Goal: Task Accomplishment & Management: Manage account settings

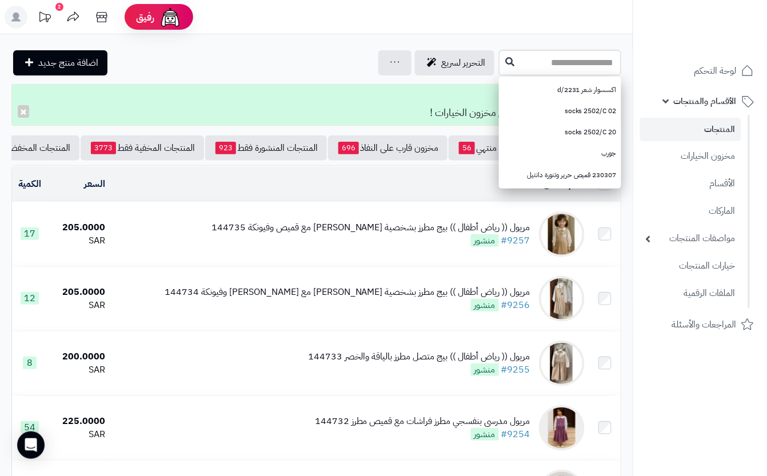
click at [524, 65] on input "text" at bounding box center [560, 63] width 122 height 26
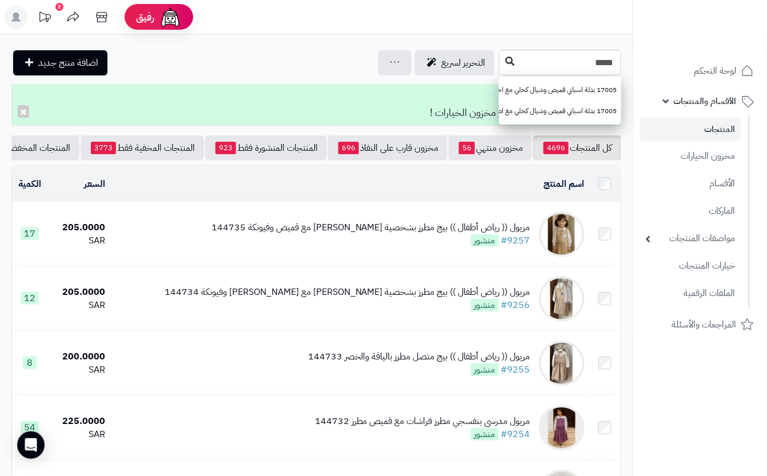
type input "*****"
click at [505, 57] on icon at bounding box center [509, 61] width 9 height 9
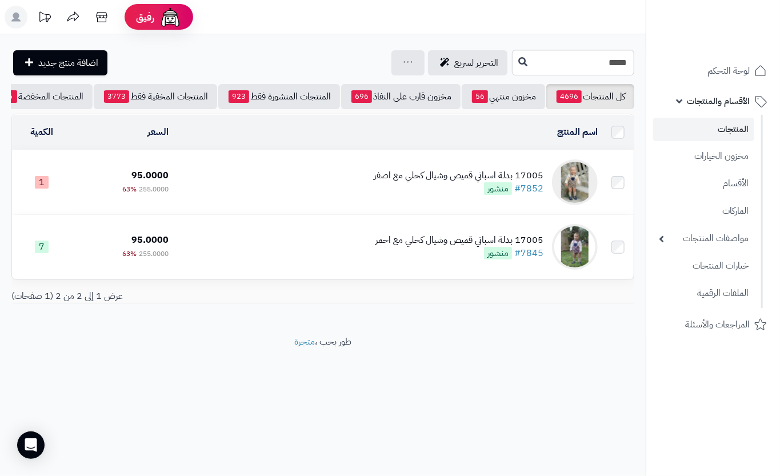
click at [292, 197] on td "17005 بدلة اسباني قميص وشيال كحلي مع اصفر #7852 منشور" at bounding box center [387, 182] width 429 height 64
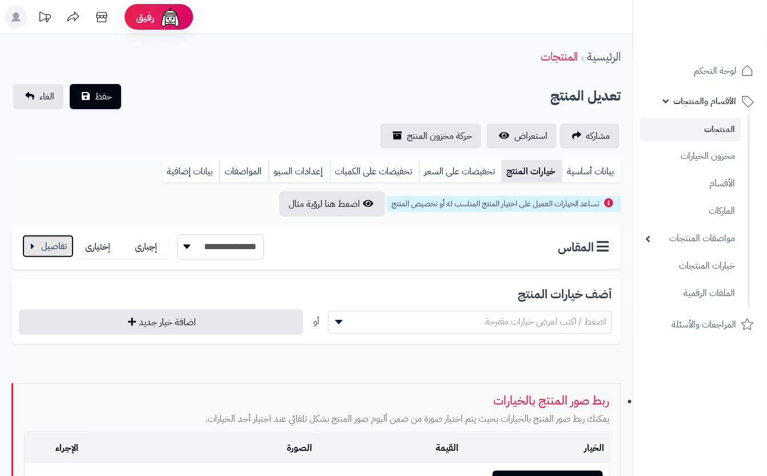
click at [50, 241] on button "button" at bounding box center [47, 246] width 51 height 23
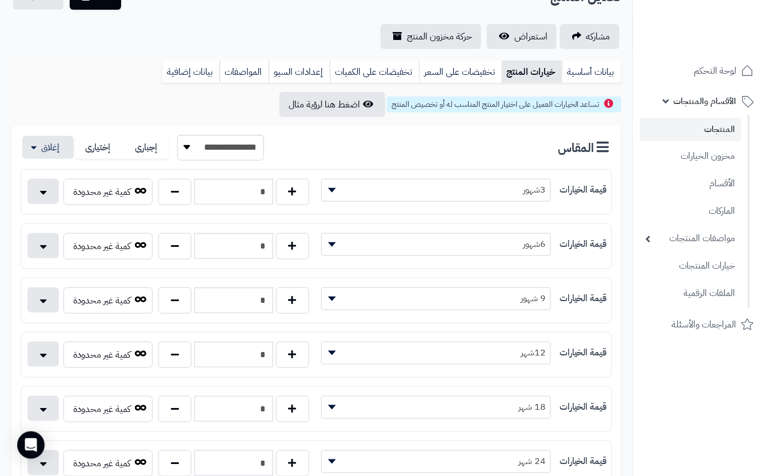
scroll to position [152, 0]
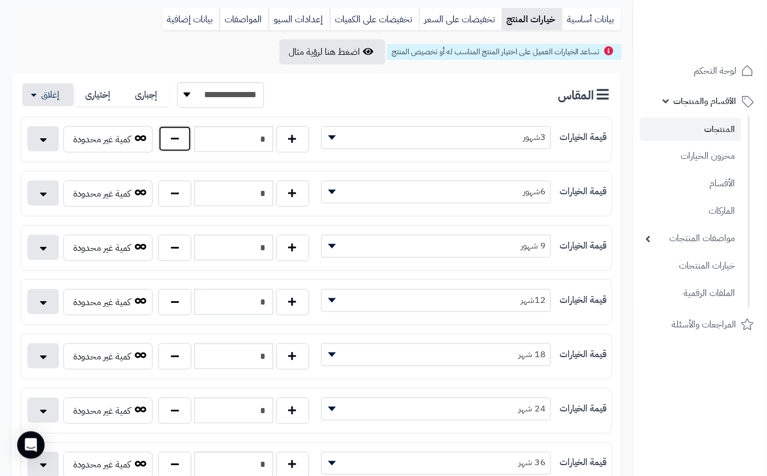
click at [171, 139] on button "button" at bounding box center [174, 139] width 33 height 26
type input "*"
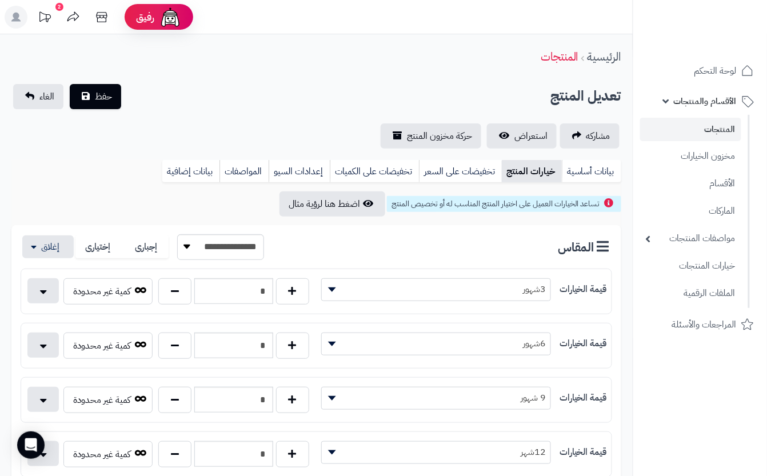
click at [170, 103] on div "تعديل المنتج حفظ الغاء" at bounding box center [315, 96] width 609 height 25
click at [77, 92] on button "حفظ" at bounding box center [95, 95] width 51 height 25
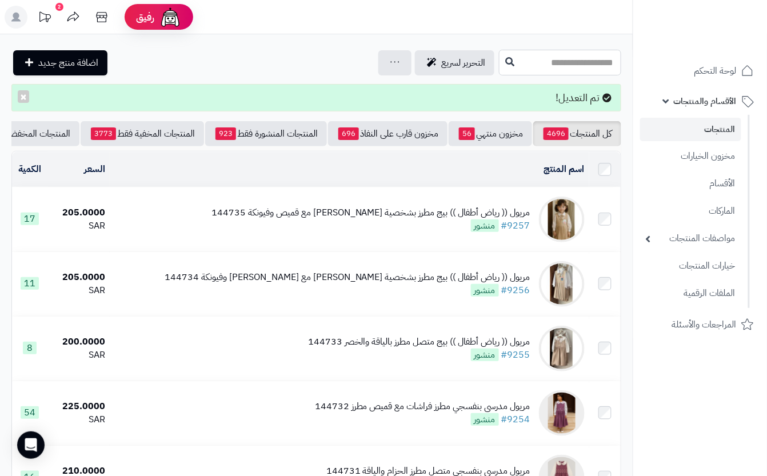
click at [536, 62] on input "text" at bounding box center [560, 63] width 122 height 26
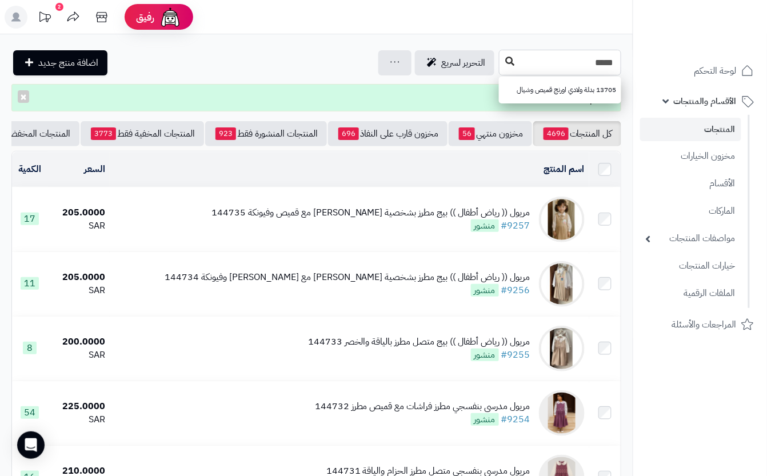
type input "*****"
click at [501, 67] on button at bounding box center [509, 62] width 17 height 22
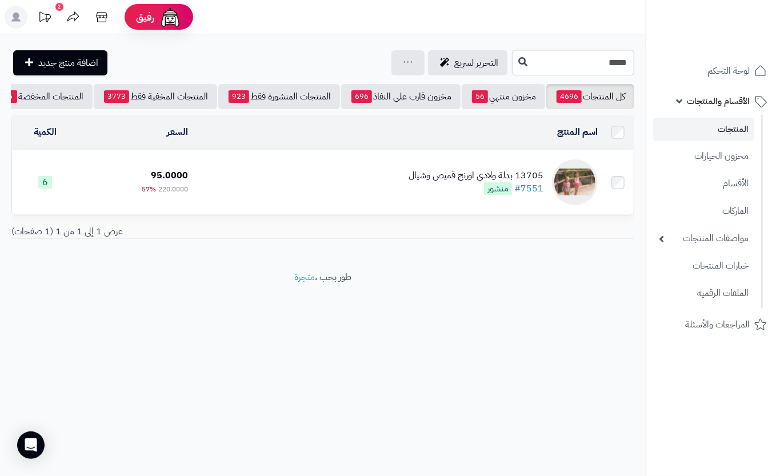
click at [280, 204] on td "13705 بدلة ولادي اورنج قميص وشيال #7551 منشور" at bounding box center [397, 182] width 410 height 64
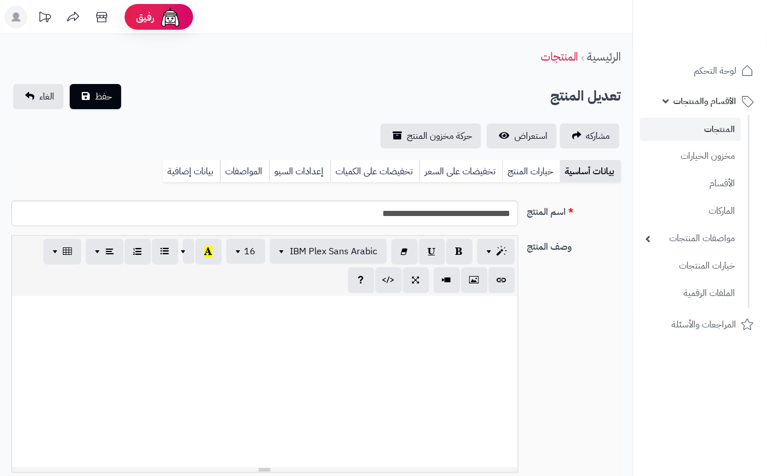
scroll to position [123, 0]
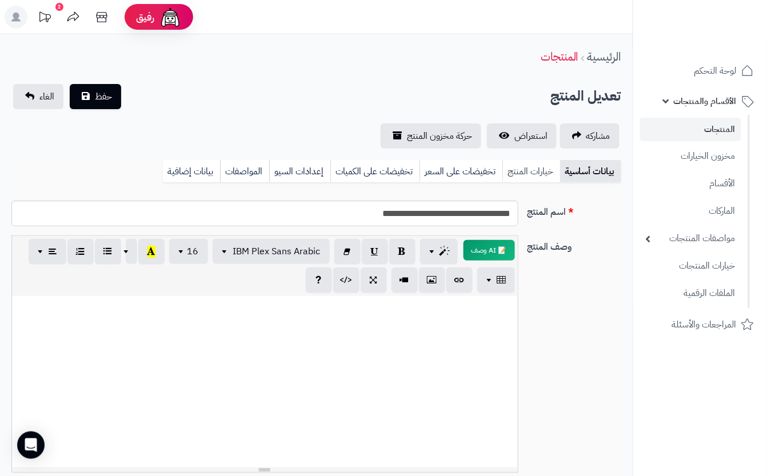
click at [509, 162] on link "خيارات المنتج" at bounding box center [531, 171] width 58 height 23
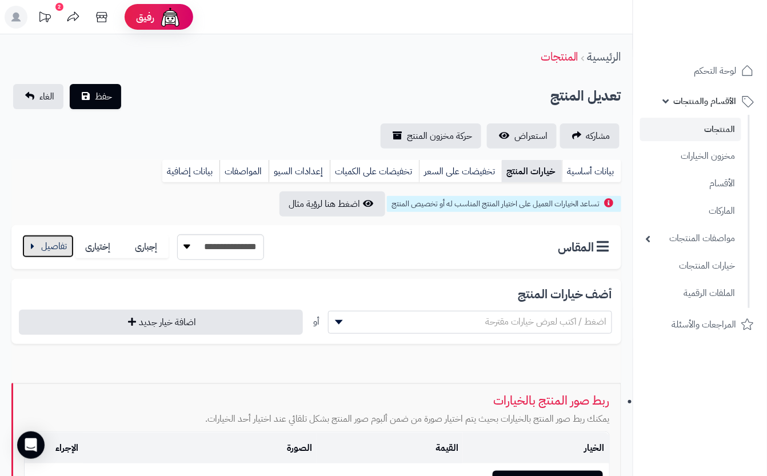
drag, startPoint x: 49, startPoint y: 245, endPoint x: 57, endPoint y: 247, distance: 8.3
click at [49, 246] on button "button" at bounding box center [47, 246] width 51 height 23
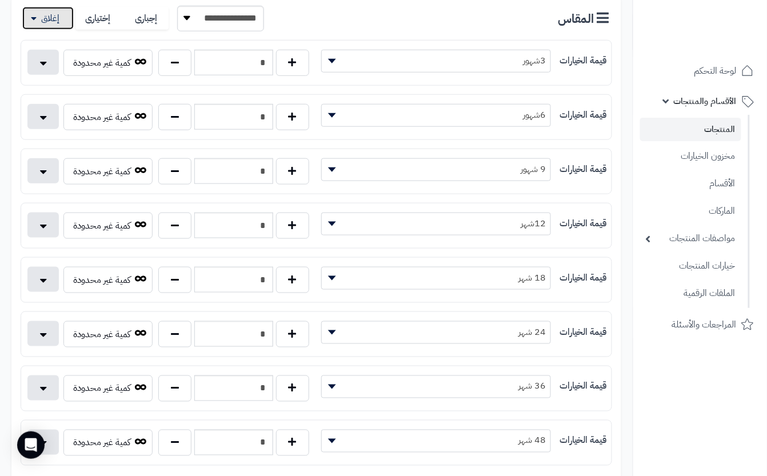
scroll to position [304, 0]
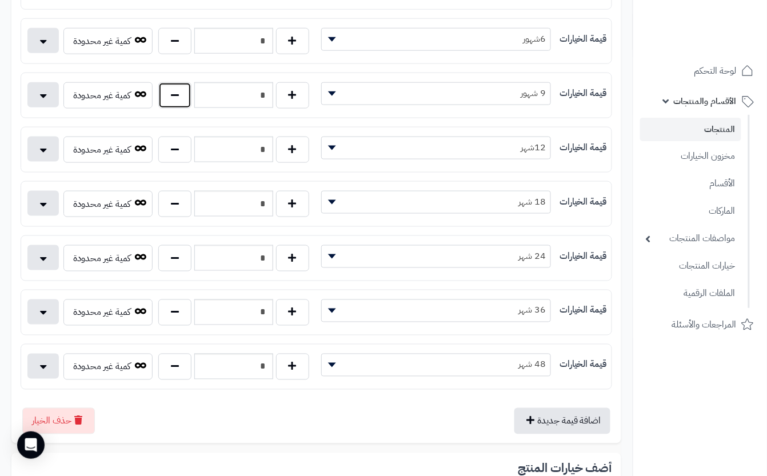
drag, startPoint x: 183, startPoint y: 103, endPoint x: 183, endPoint y: 110, distance: 6.3
click at [184, 103] on button "button" at bounding box center [174, 95] width 33 height 26
type input "*"
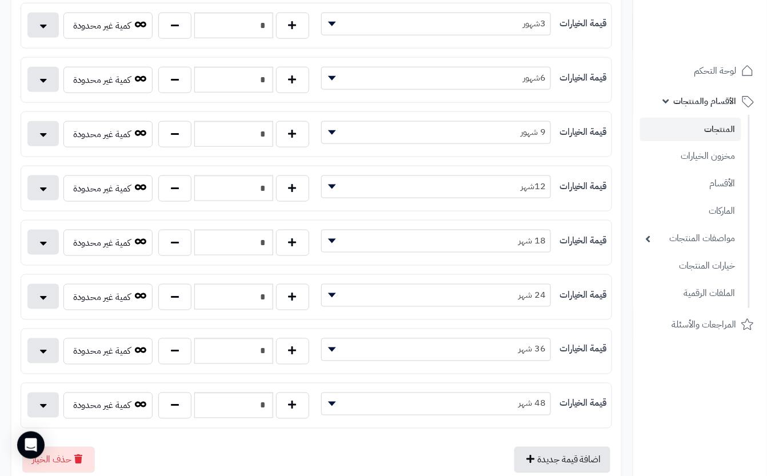
scroll to position [0, 0]
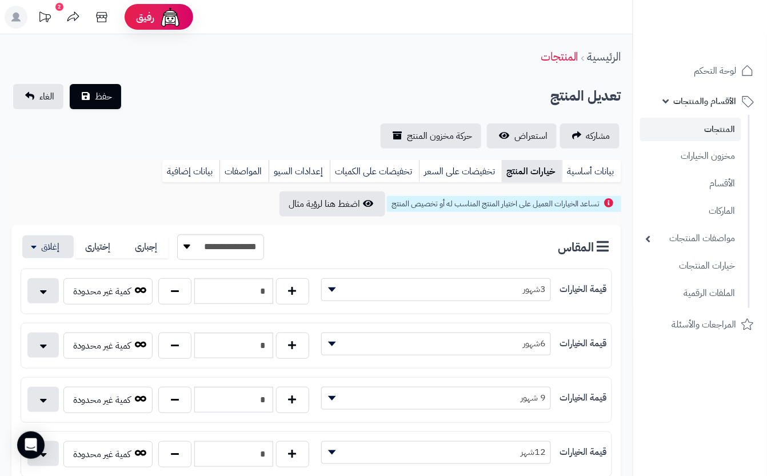
click at [106, 83] on button "حفظ" at bounding box center [95, 95] width 51 height 25
click at [97, 97] on span "حفظ" at bounding box center [103, 96] width 17 height 14
